Goal: Task Accomplishment & Management: Manage account settings

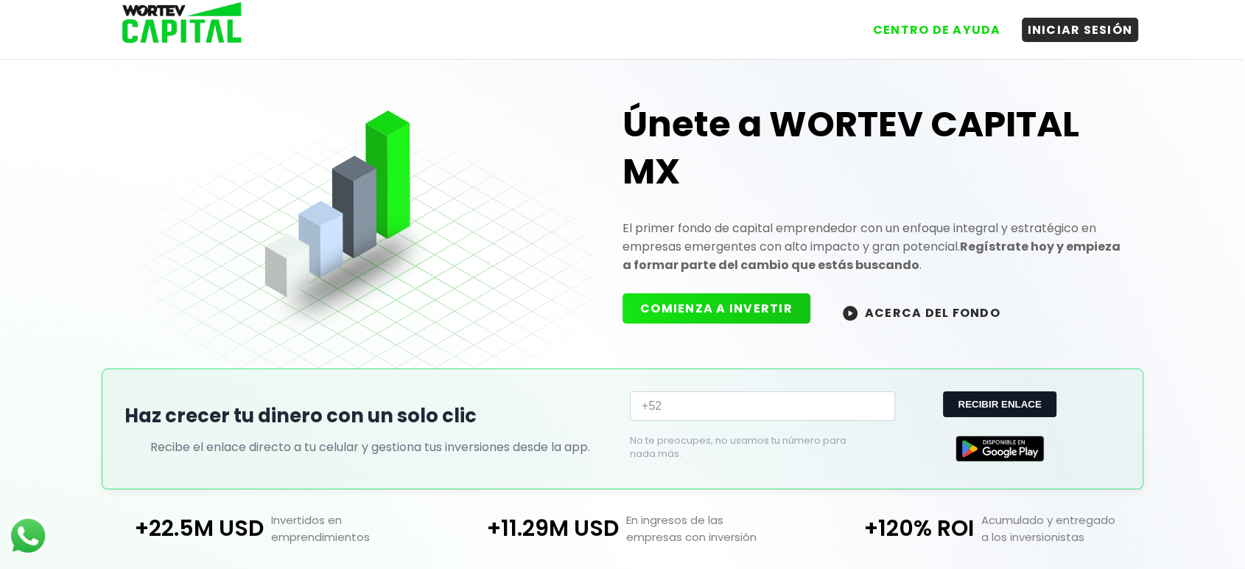
click at [714, 306] on button "COMIENZA A INVERTIR" at bounding box center [716, 308] width 188 height 30
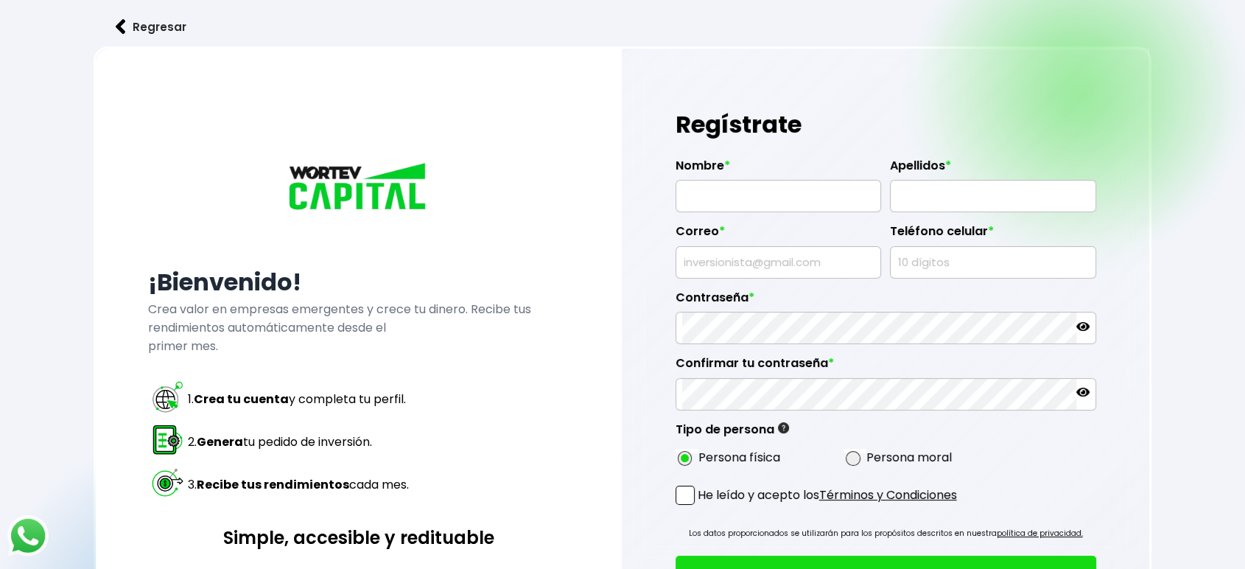
radio input "true"
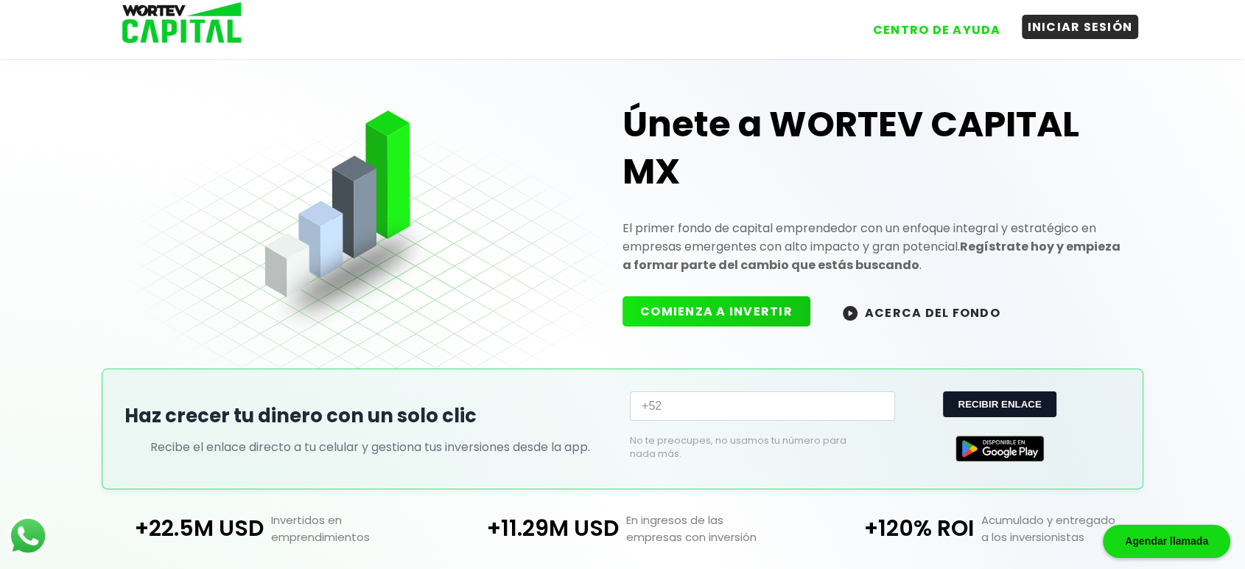
click at [1105, 29] on button "INICIAR SESIÓN" at bounding box center [1080, 27] width 117 height 24
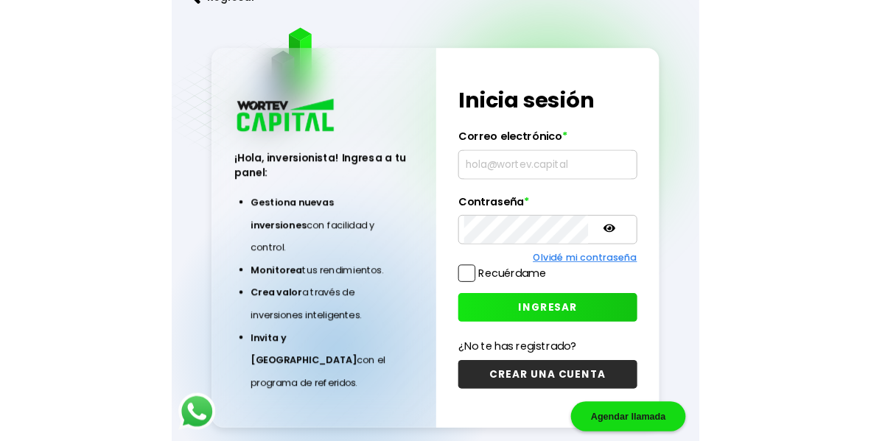
scroll to position [57, 0]
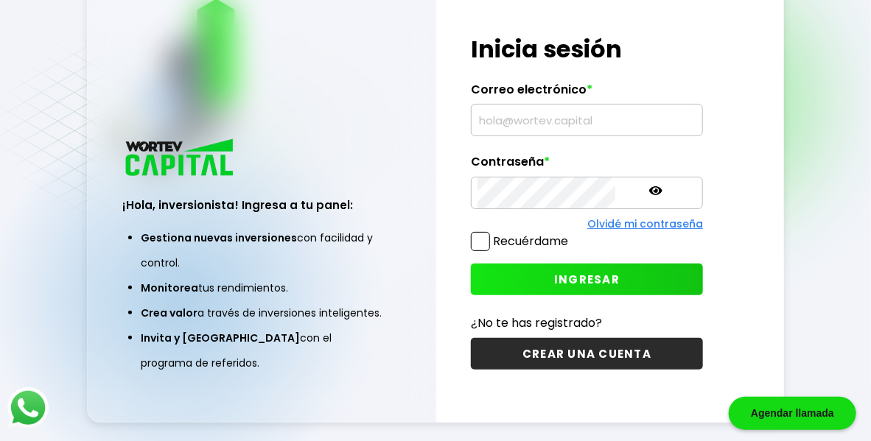
click at [773, 221] on div "Regresar ¡Hola, inversionista! Ingresa a tu panel: Gestiona nuevas inversiones …" at bounding box center [435, 200] width 871 height 515
click at [739, 236] on div "¡Hola, inversionista! Ingresa tus credenciales para iniciar sesión Inicia sesió…" at bounding box center [610, 202] width 348 height 442
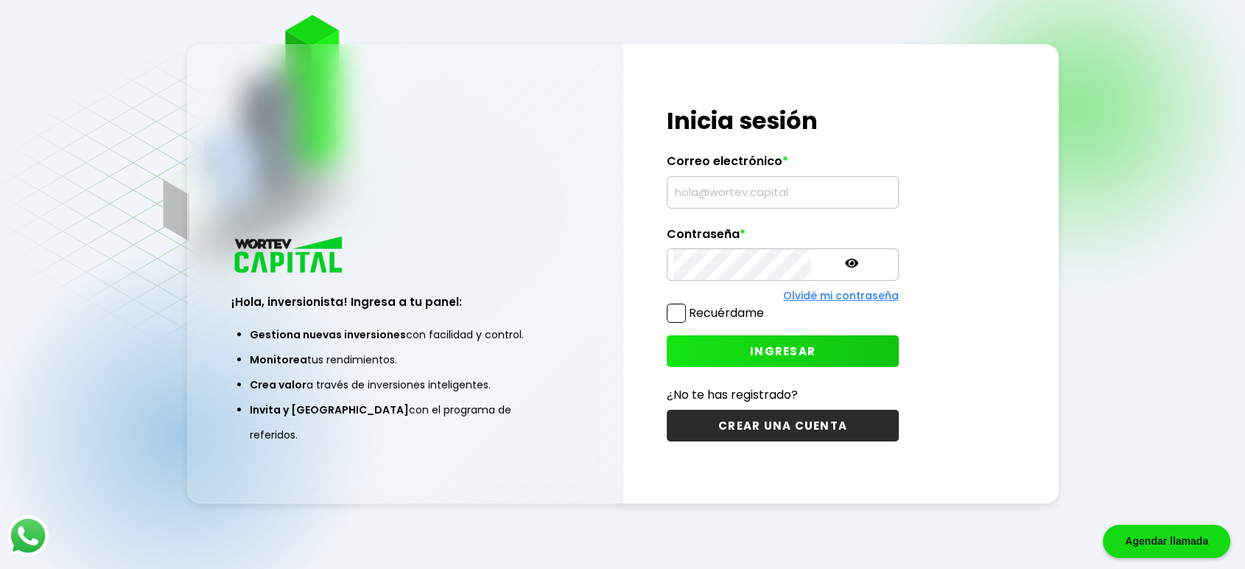
scroll to position [0, 0]
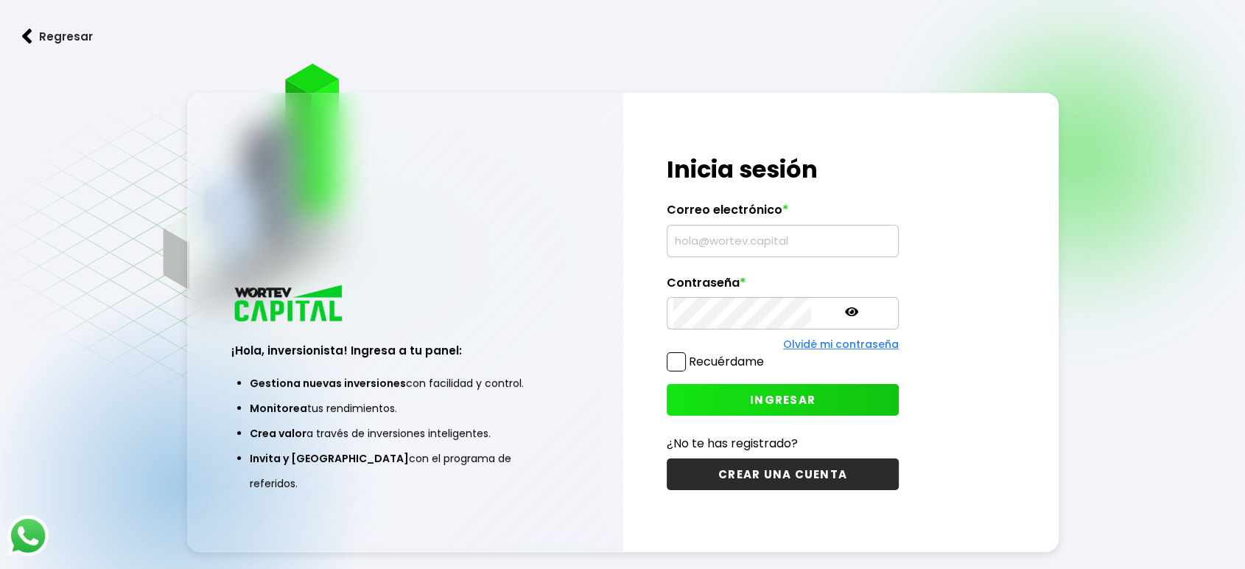
type input "wortev175@gmail.com"
type input "[EMAIL_ADDRESS][DOMAIN_NAME]"
type input "wortev175@gmail.com"
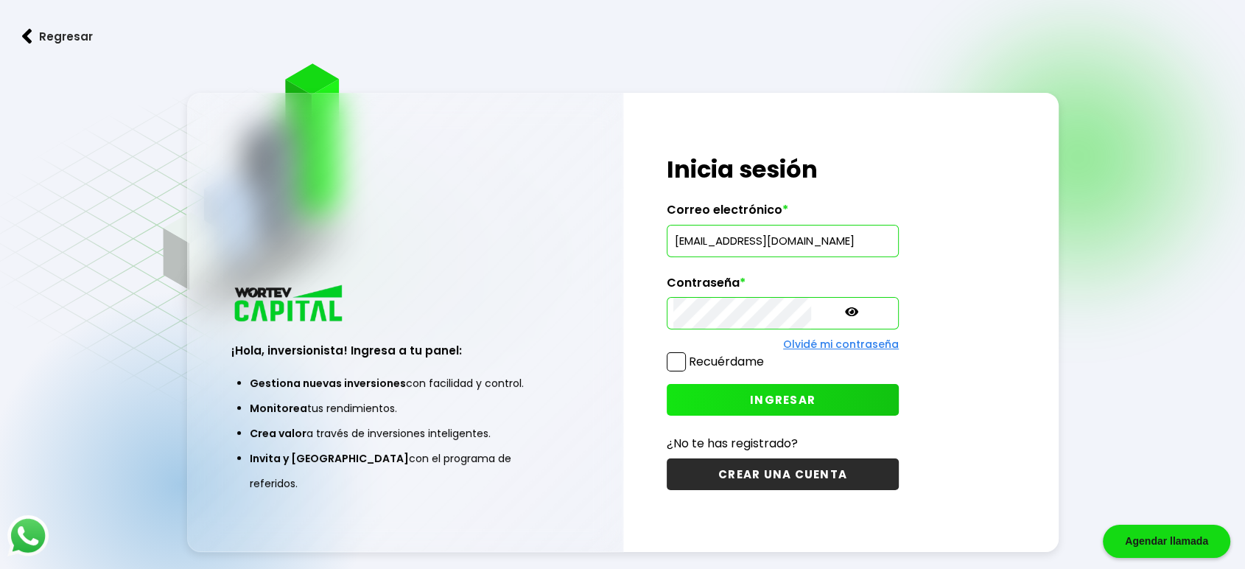
click at [56, 35] on button "Regresar" at bounding box center [57, 36] width 115 height 39
